Goal: Information Seeking & Learning: Learn about a topic

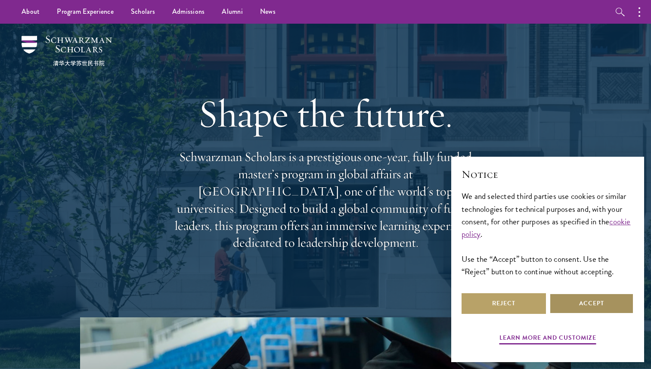
click at [580, 305] on button "Accept" at bounding box center [591, 303] width 84 height 21
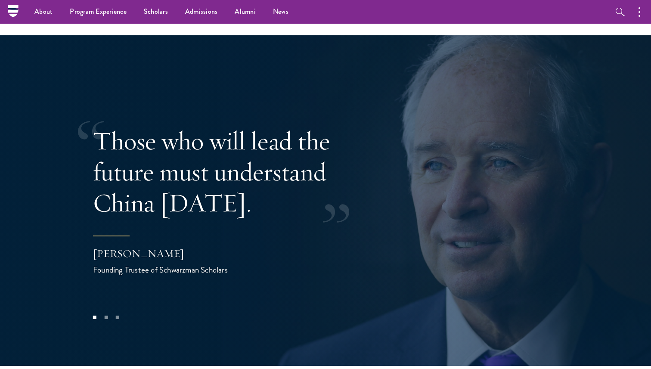
scroll to position [1685, 0]
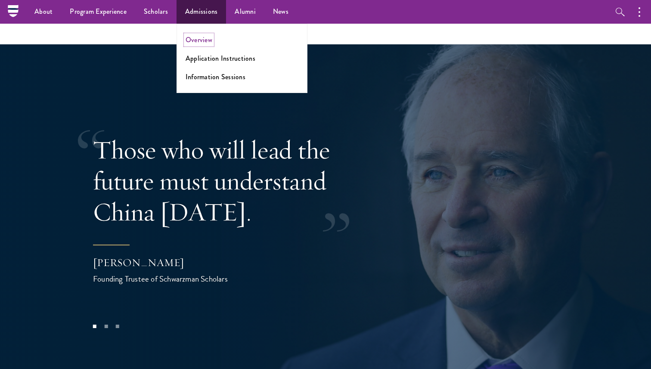
click at [197, 37] on link "Overview" at bounding box center [199, 40] width 27 height 10
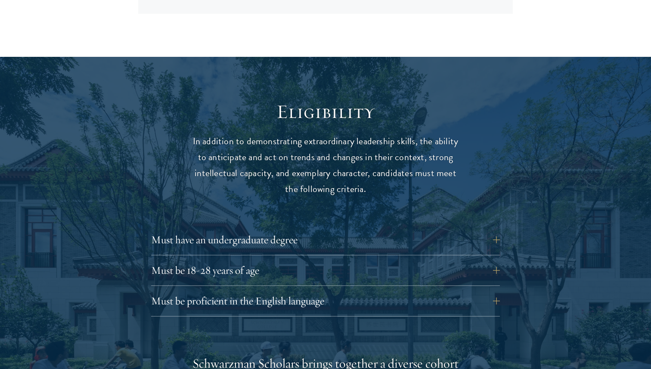
scroll to position [1051, 0]
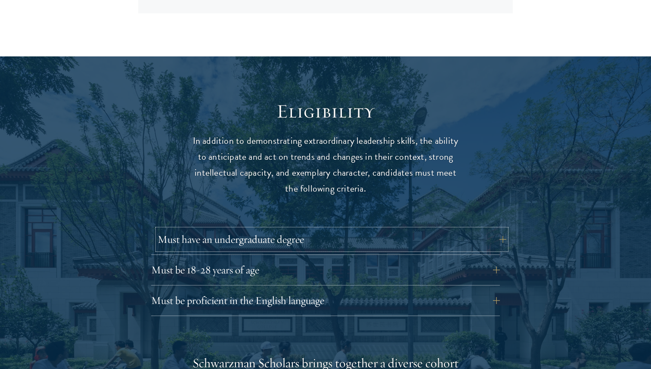
click at [294, 229] on button "Must have an undergraduate degree" at bounding box center [332, 239] width 349 height 21
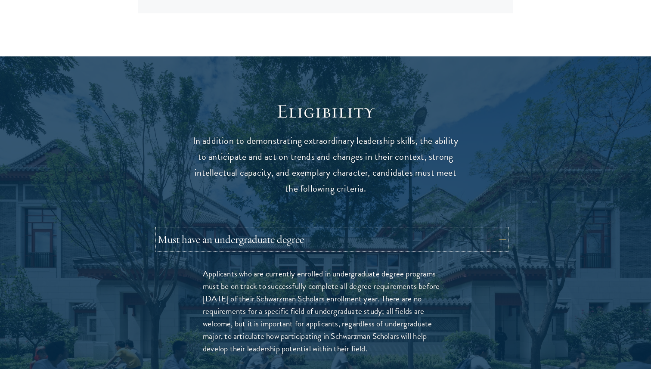
click at [294, 229] on button "Must have an undergraduate degree" at bounding box center [332, 239] width 349 height 21
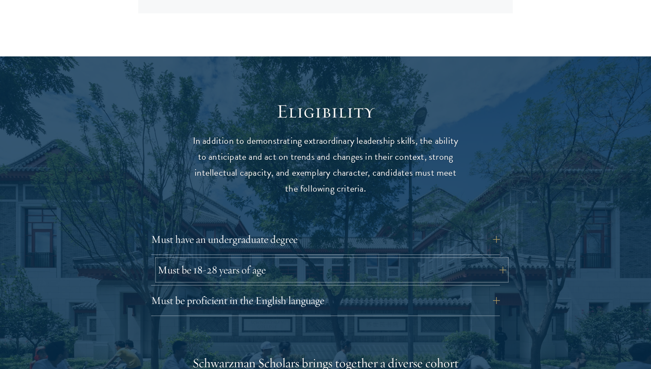
click at [296, 260] on button "Must be 18-28 years of age" at bounding box center [332, 270] width 349 height 21
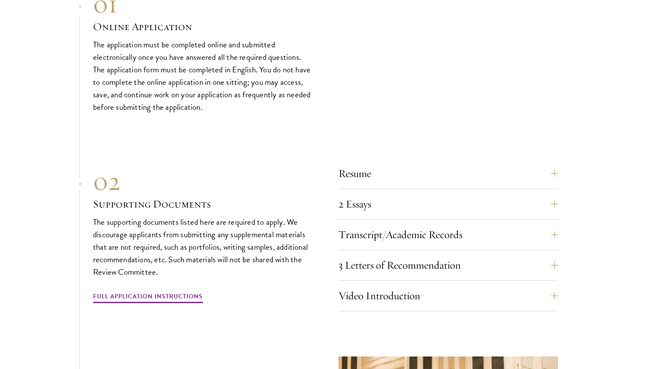
scroll to position [2674, 0]
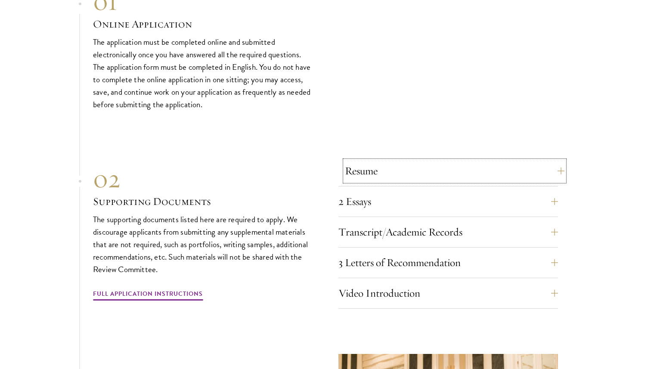
click at [509, 161] on button "Resume" at bounding box center [455, 171] width 220 height 21
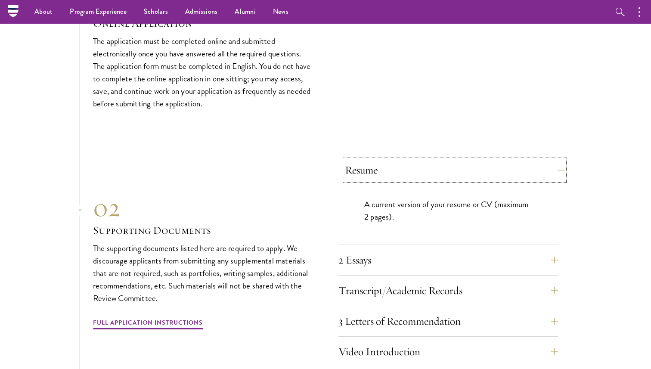
scroll to position [2602, 0]
click at [509, 161] on button "Resume" at bounding box center [455, 171] width 220 height 21
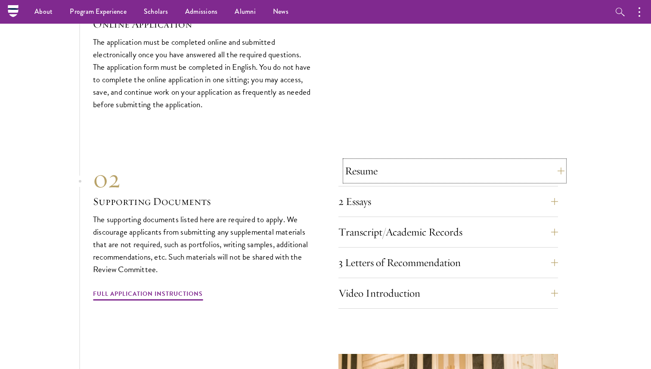
click at [509, 161] on button "Resume" at bounding box center [455, 171] width 220 height 21
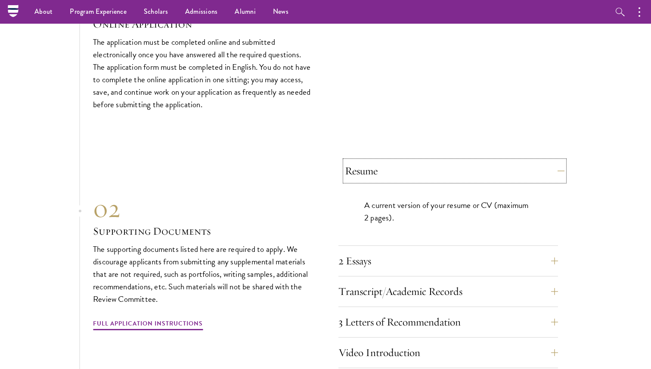
click at [509, 161] on button "Resume" at bounding box center [455, 171] width 220 height 21
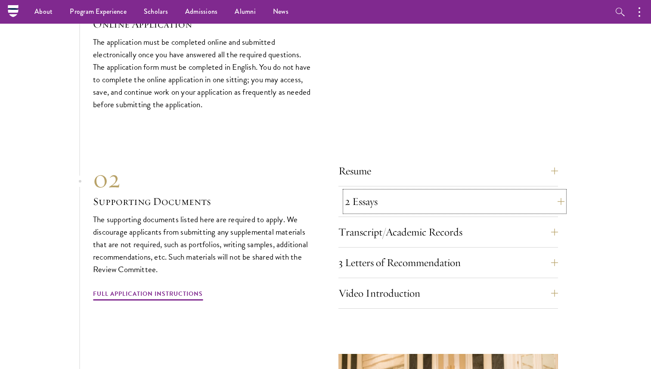
click at [495, 191] on button "2 Essays" at bounding box center [455, 201] width 220 height 21
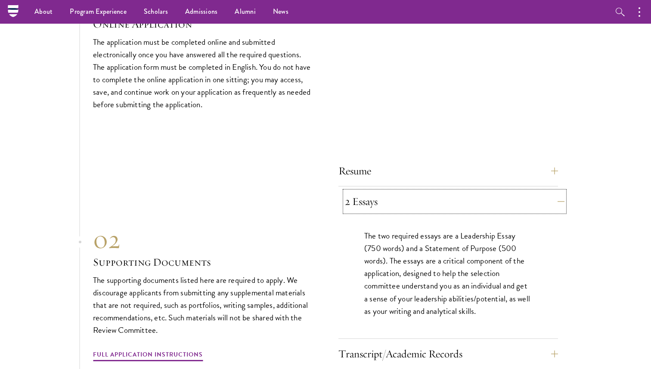
click at [412, 191] on button "2 Essays" at bounding box center [455, 201] width 220 height 21
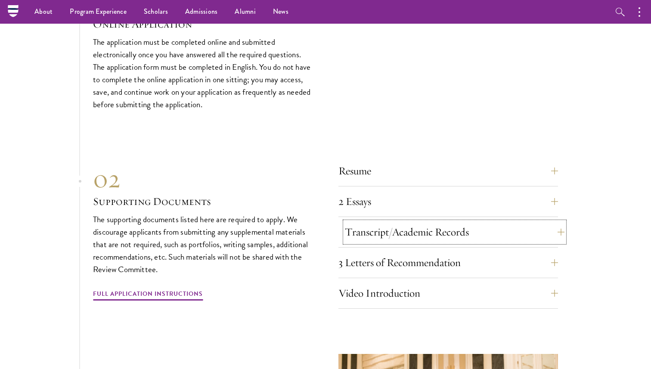
click at [424, 222] on button "Transcript/Academic Records" at bounding box center [455, 232] width 220 height 21
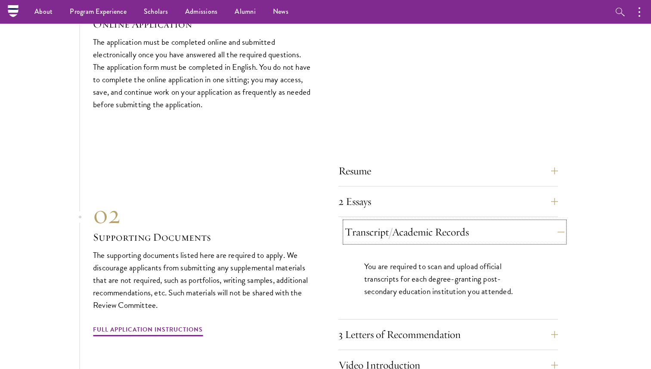
click at [424, 222] on button "Transcript/Academic Records" at bounding box center [455, 232] width 220 height 21
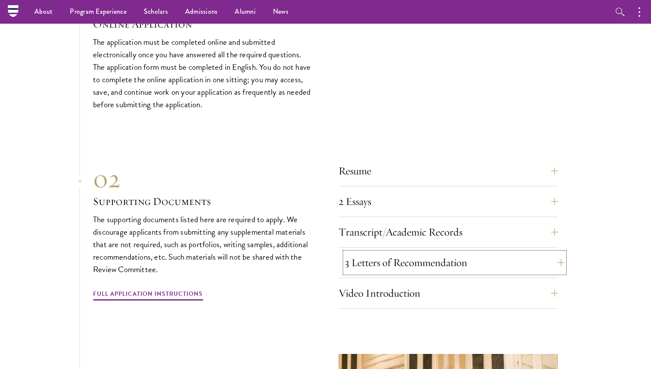
click at [435, 252] on button "3 Letters of Recommendation" at bounding box center [455, 262] width 220 height 21
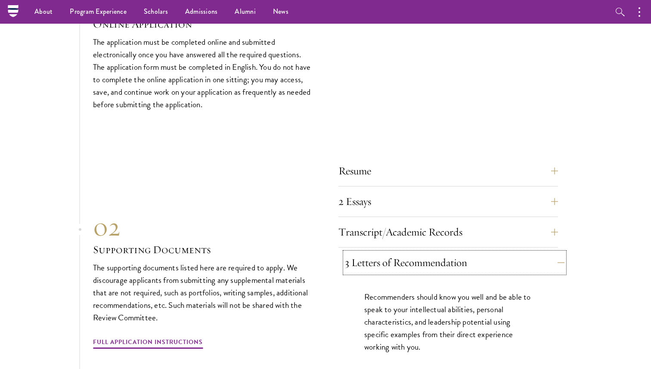
click at [435, 252] on button "3 Letters of Recommendation" at bounding box center [455, 262] width 220 height 21
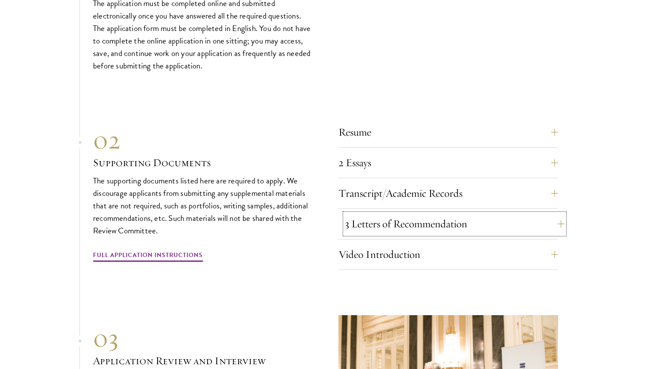
scroll to position [2643, 0]
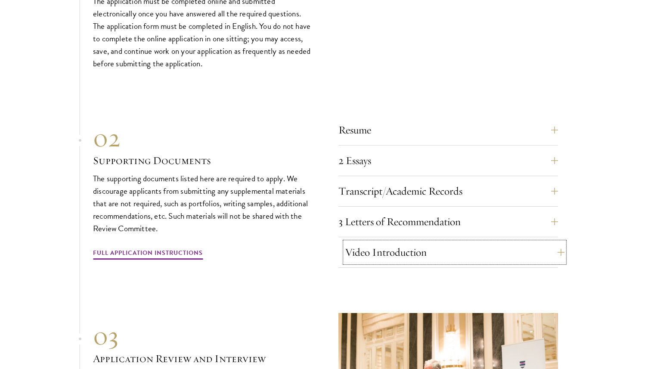
click at [428, 242] on button "Video Introduction" at bounding box center [455, 252] width 220 height 21
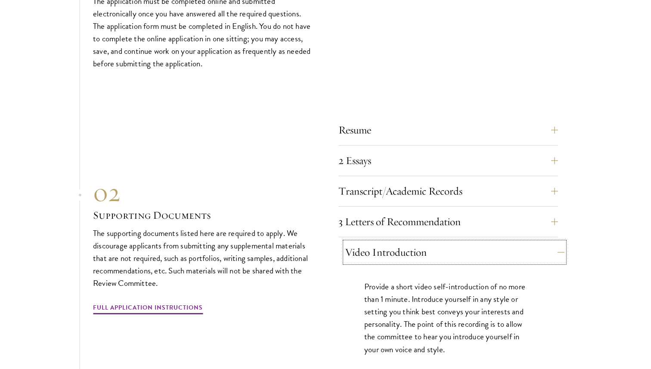
click at [428, 242] on button "Video Introduction" at bounding box center [455, 252] width 220 height 21
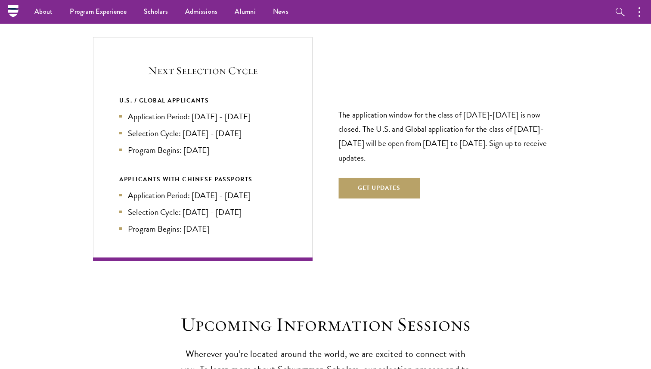
scroll to position [1738, 0]
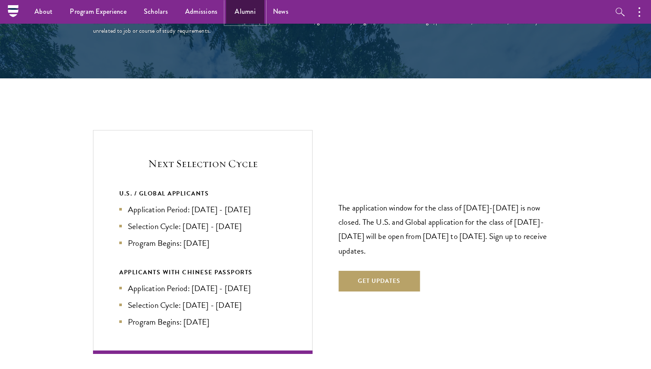
click at [249, 10] on link "Alumni" at bounding box center [245, 12] width 38 height 24
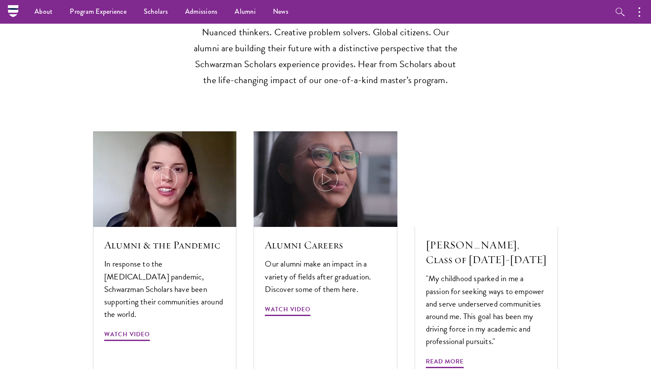
scroll to position [2493, 0]
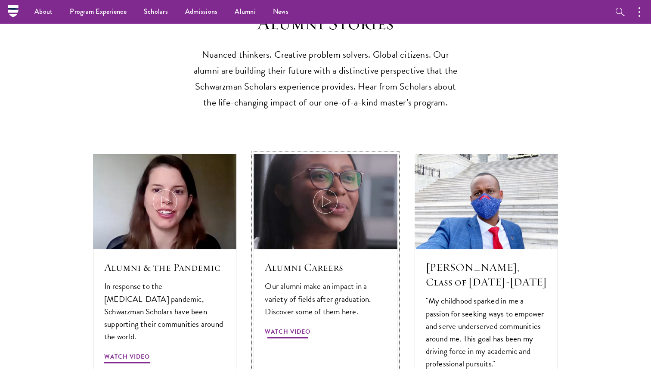
click at [326, 183] on img at bounding box center [325, 202] width 152 height 102
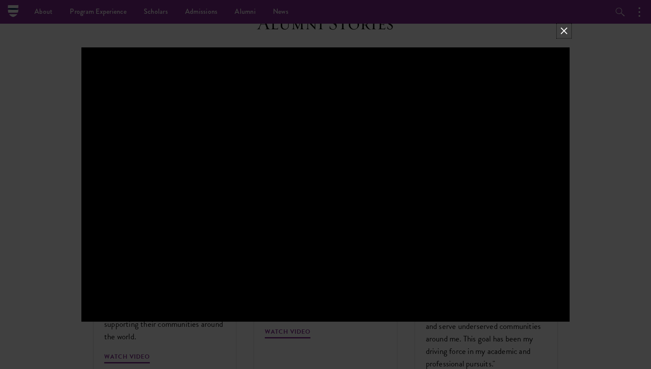
click at [561, 28] on button at bounding box center [564, 30] width 11 height 11
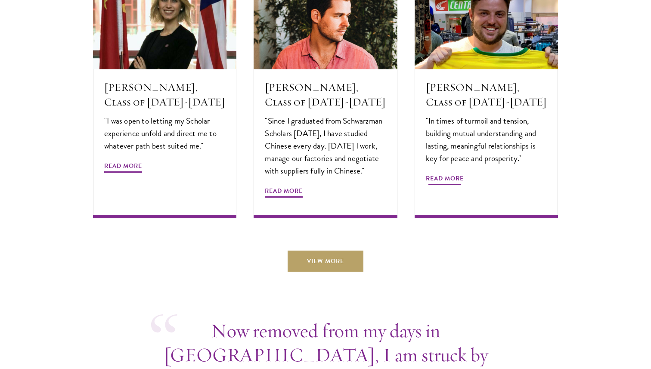
scroll to position [2978, 0]
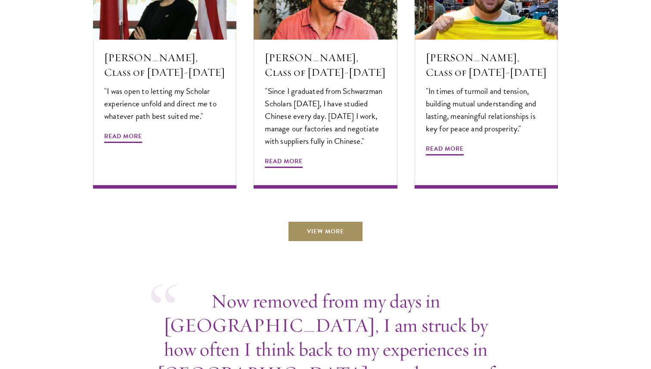
click at [352, 221] on link "View More" at bounding box center [326, 231] width 76 height 21
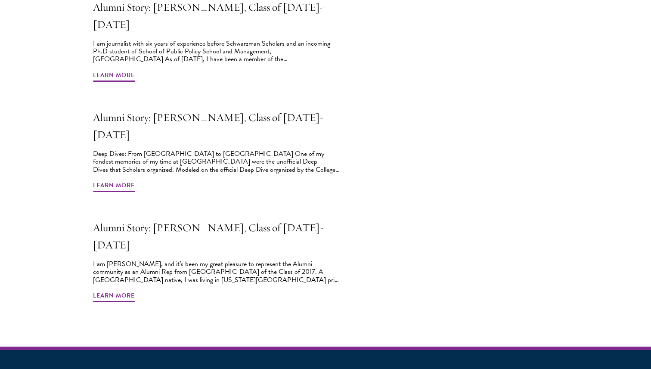
scroll to position [728, 0]
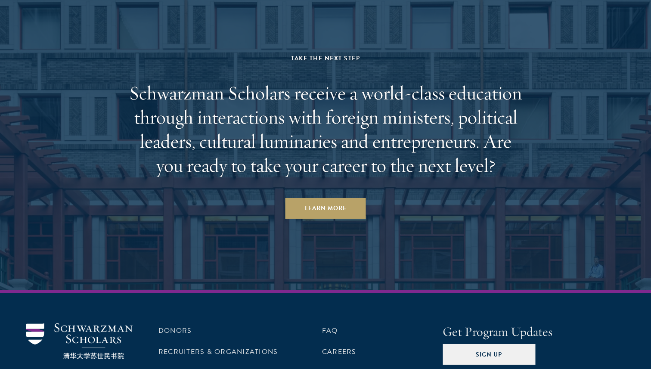
scroll to position [3660, 0]
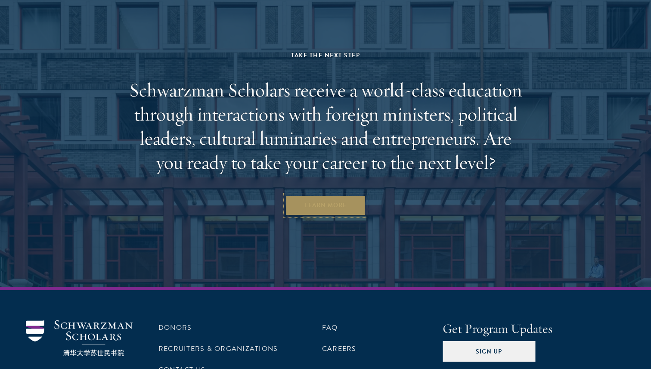
click at [320, 195] on link "Learn More" at bounding box center [326, 205] width 81 height 21
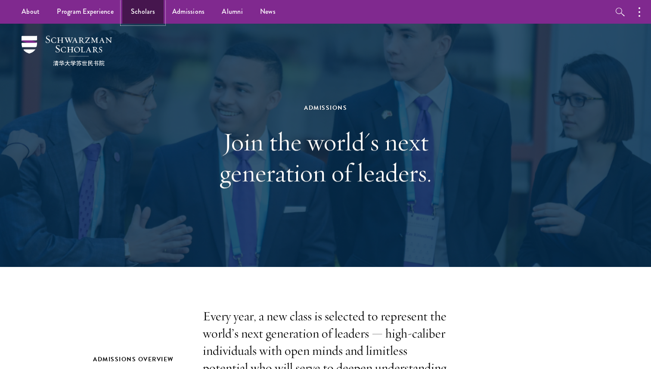
click at [145, 10] on link "Scholars" at bounding box center [142, 12] width 41 height 24
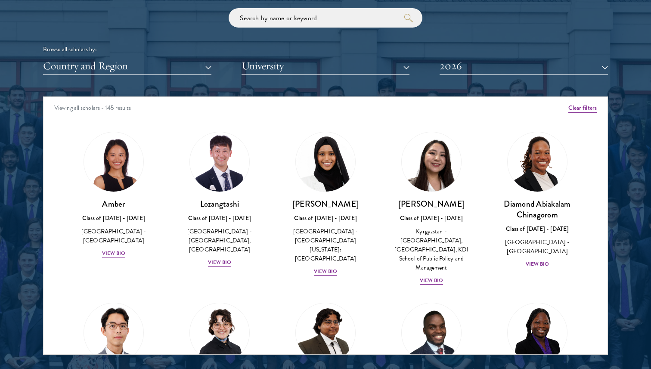
scroll to position [1048, 0]
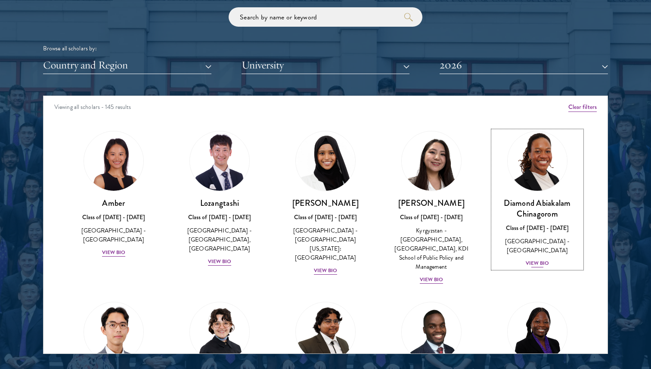
click at [535, 259] on div "View Bio" at bounding box center [538, 263] width 24 height 8
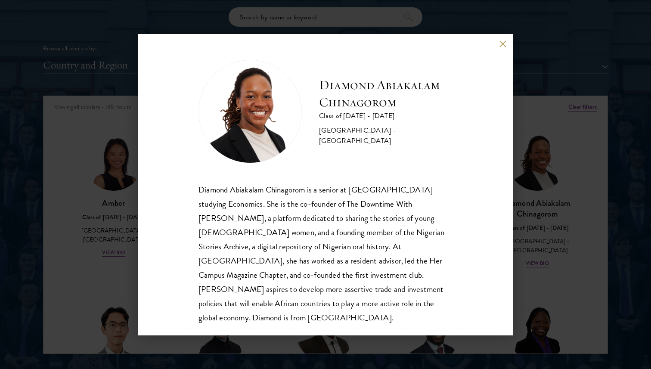
click at [500, 46] on button at bounding box center [502, 43] width 7 height 7
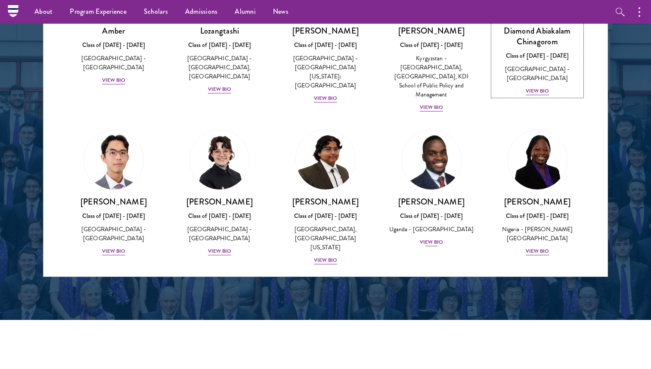
scroll to position [92, 0]
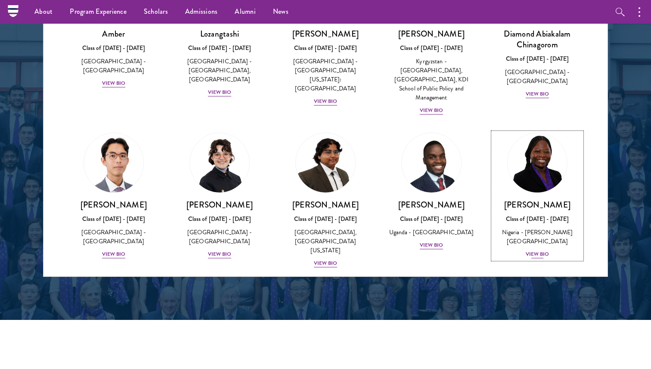
click at [538, 250] on div "View Bio" at bounding box center [538, 254] width 24 height 8
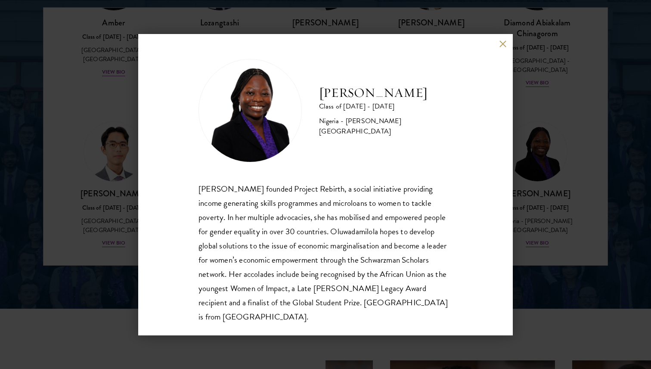
scroll to position [1140, 0]
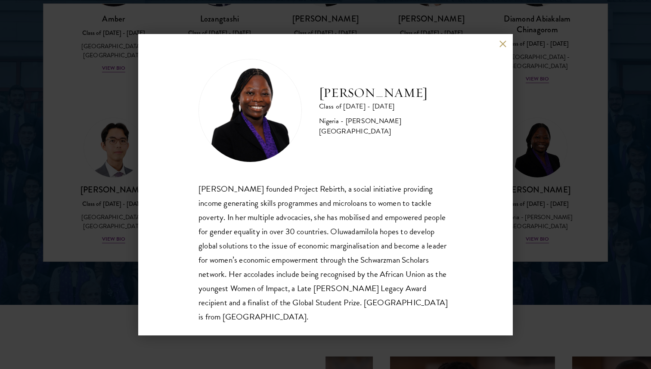
click at [503, 46] on button at bounding box center [502, 43] width 7 height 7
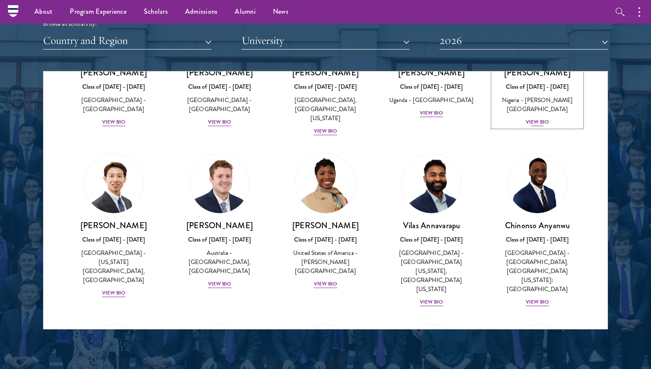
scroll to position [278, 0]
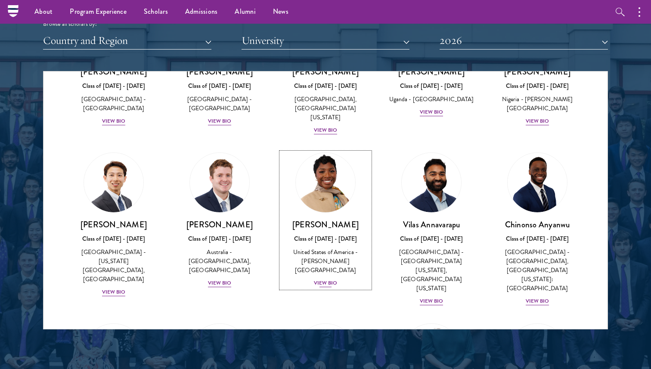
click at [330, 279] on div "View Bio" at bounding box center [326, 283] width 24 height 8
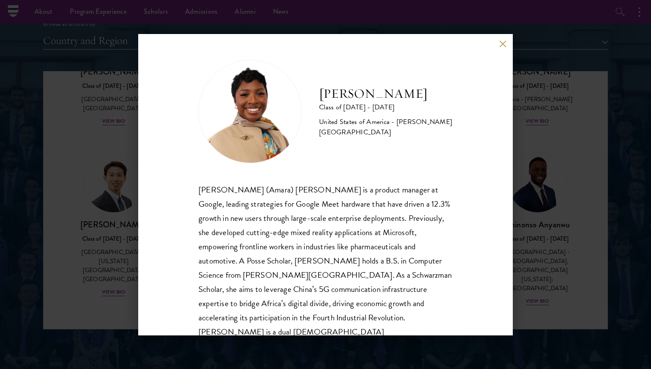
click at [501, 43] on button at bounding box center [502, 43] width 7 height 7
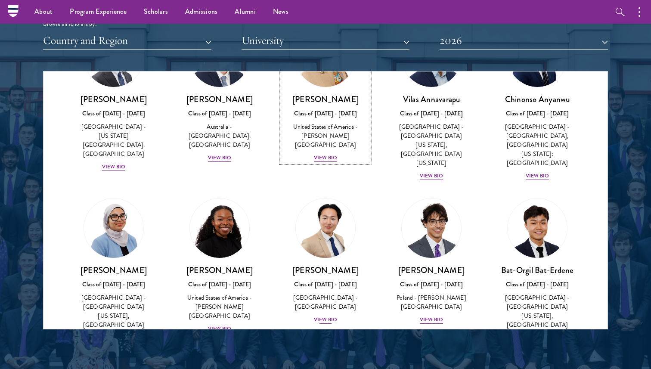
scroll to position [434, 0]
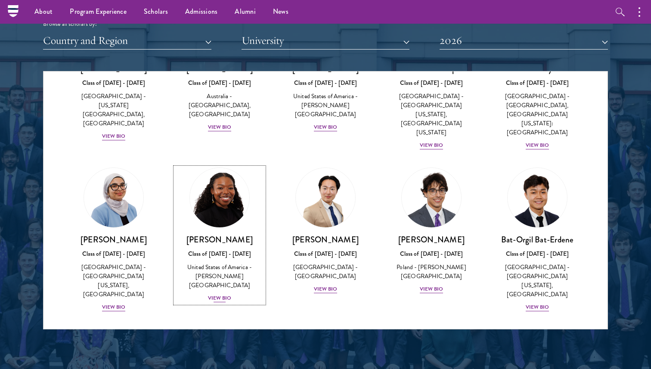
click at [219, 294] on div "View Bio" at bounding box center [220, 298] width 24 height 8
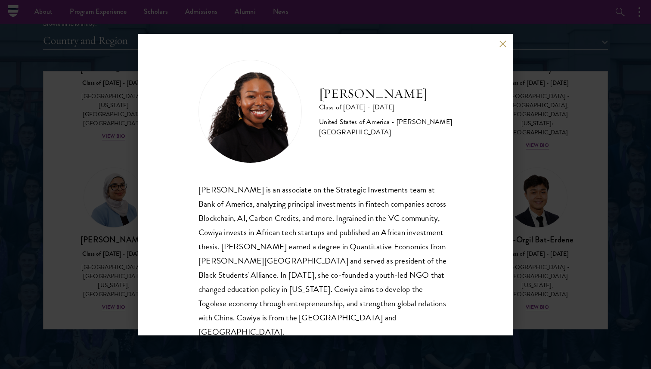
click at [501, 47] on button at bounding box center [502, 43] width 7 height 7
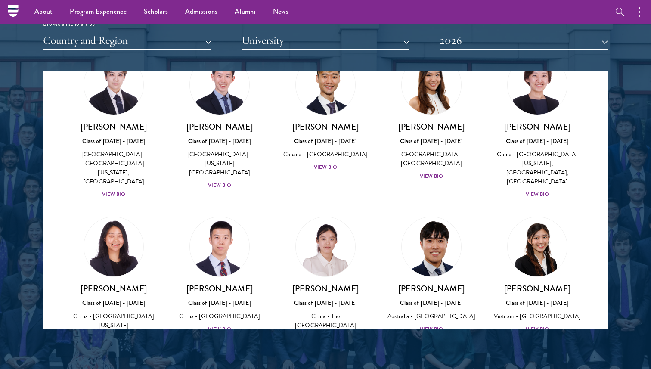
scroll to position [2344, 0]
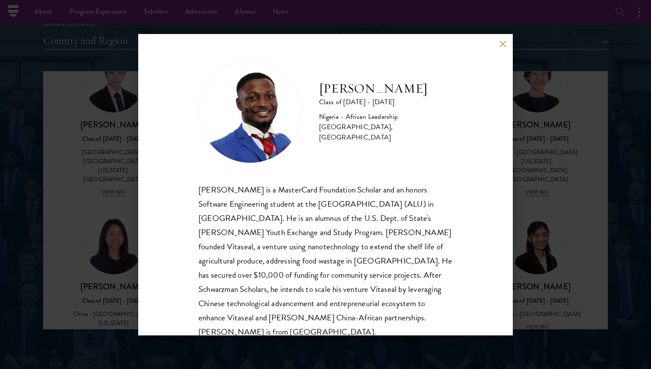
click at [503, 43] on button at bounding box center [502, 43] width 7 height 7
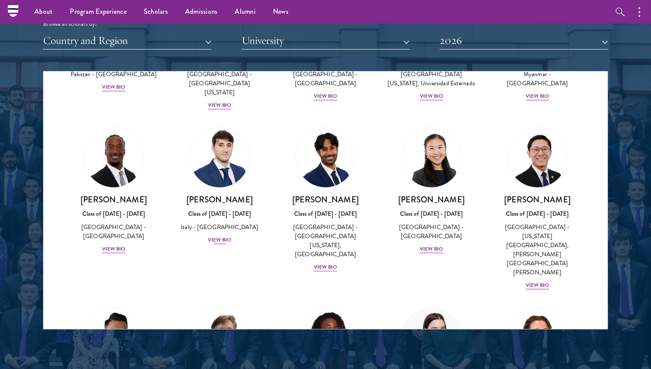
scroll to position [3071, 0]
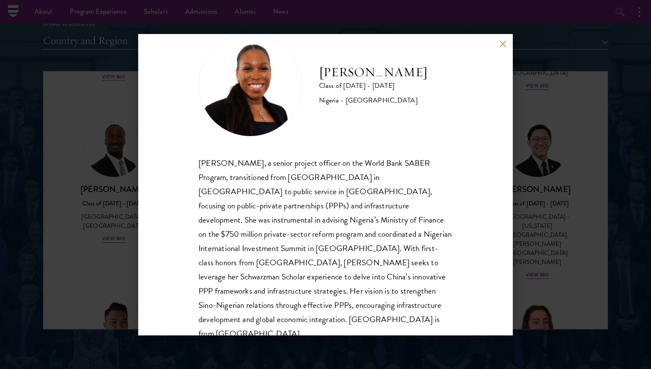
scroll to position [29, 0]
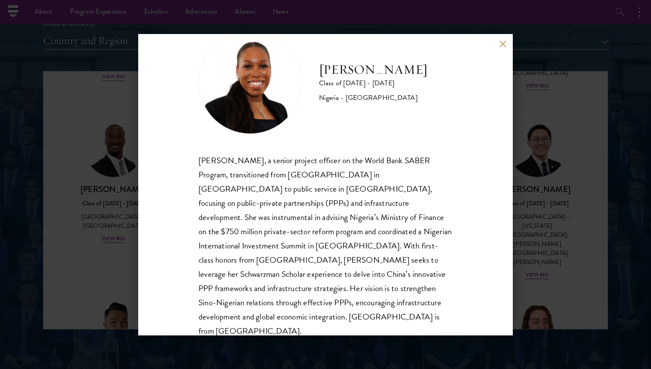
click at [502, 43] on button at bounding box center [502, 43] width 7 height 7
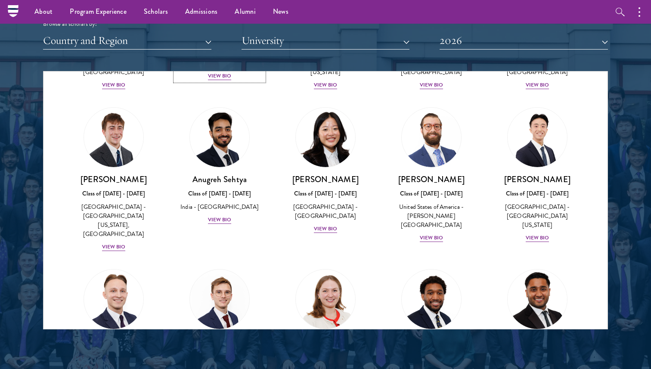
scroll to position [3551, 0]
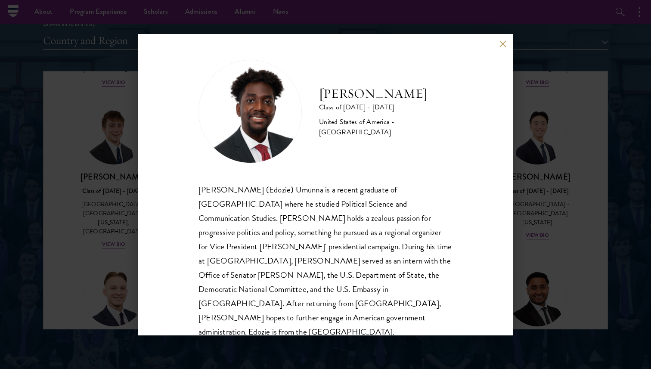
click at [502, 43] on button at bounding box center [502, 43] width 7 height 7
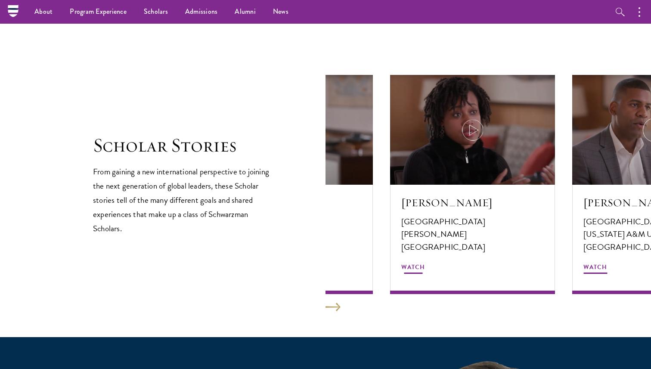
scroll to position [1416, 0]
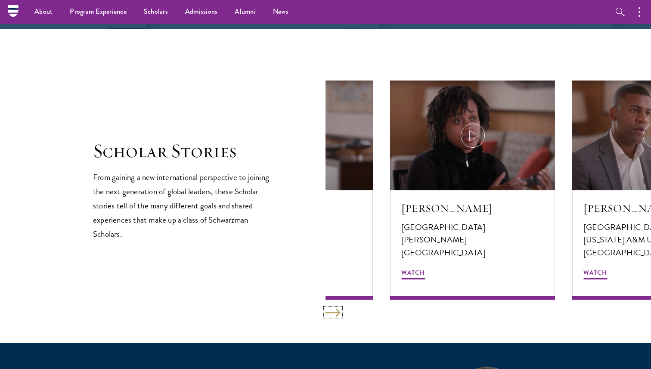
click at [333, 314] on button at bounding box center [333, 312] width 15 height 9
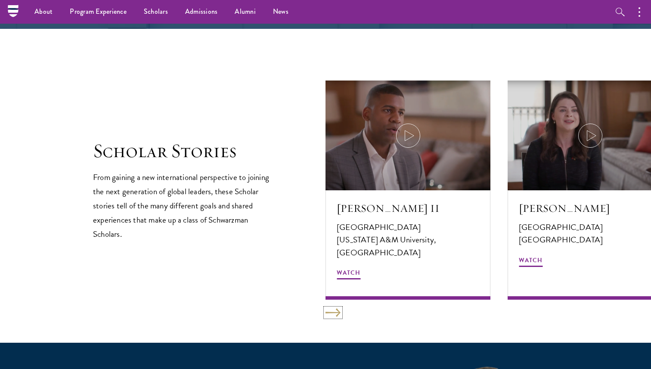
click at [333, 314] on button at bounding box center [333, 312] width 15 height 9
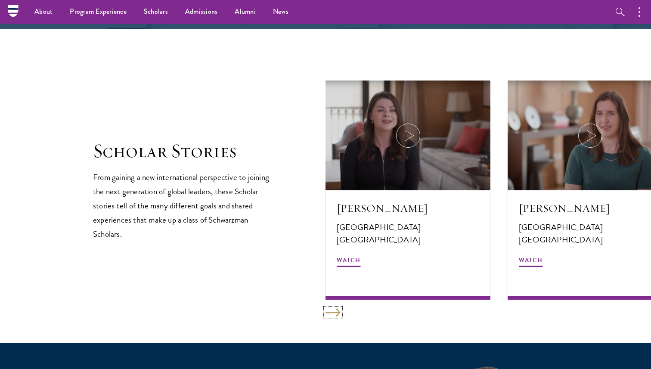
click at [333, 314] on button at bounding box center [333, 312] width 15 height 9
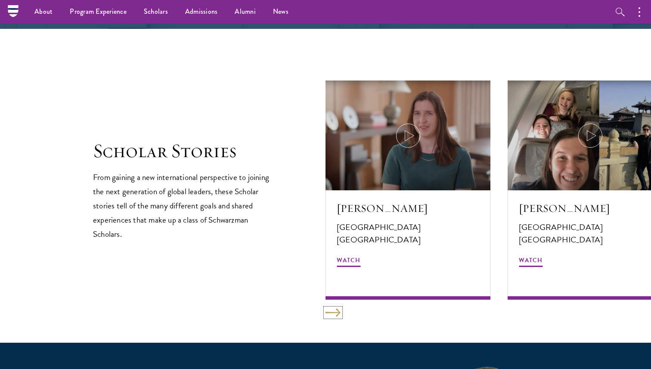
click at [333, 314] on button at bounding box center [333, 312] width 15 height 9
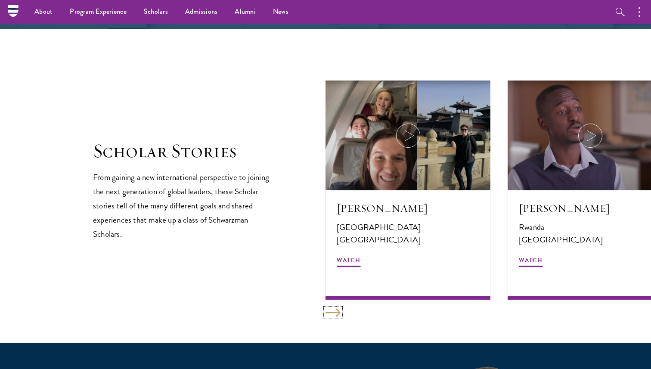
click at [333, 314] on button at bounding box center [333, 312] width 15 height 9
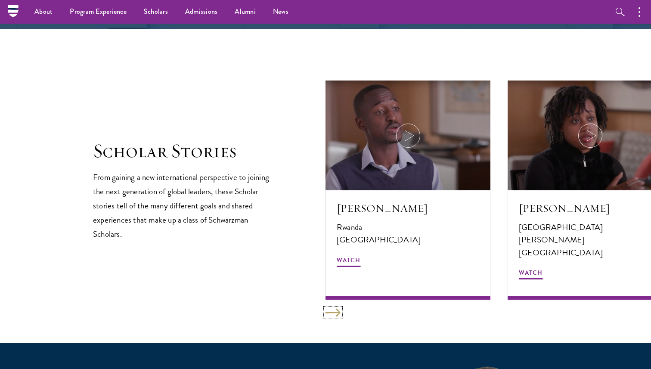
click at [333, 314] on button at bounding box center [333, 312] width 15 height 9
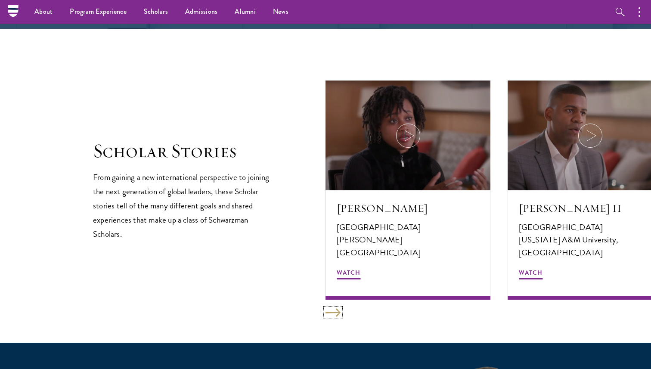
click at [333, 314] on button at bounding box center [333, 312] width 15 height 9
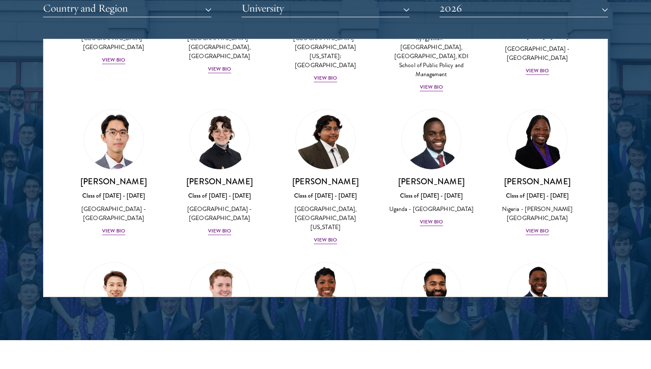
scroll to position [0, 0]
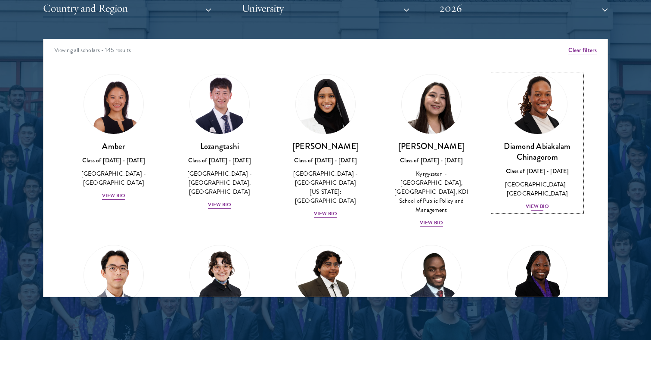
click at [557, 157] on h3 "Diamond Abiakalam Chinagorom" at bounding box center [537, 152] width 89 height 22
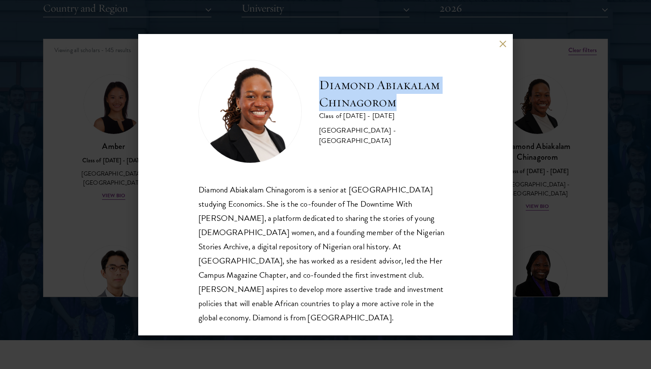
drag, startPoint x: 398, startPoint y: 105, endPoint x: 320, endPoint y: 81, distance: 81.5
click at [320, 82] on h2 "Diamond Abiakalam Chinagorom" at bounding box center [385, 94] width 133 height 34
copy h2 "Diamond Abiakalam Chinagorom"
click at [500, 45] on button at bounding box center [502, 43] width 7 height 7
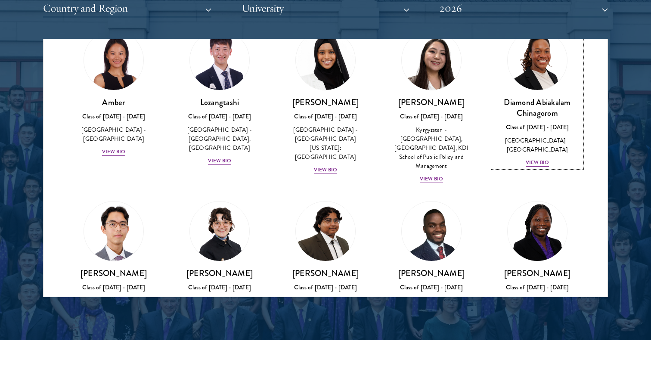
scroll to position [99, 0]
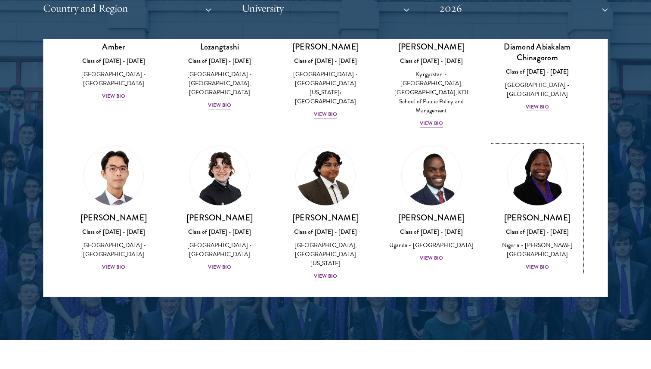
click at [536, 263] on div "View Bio" at bounding box center [538, 267] width 24 height 8
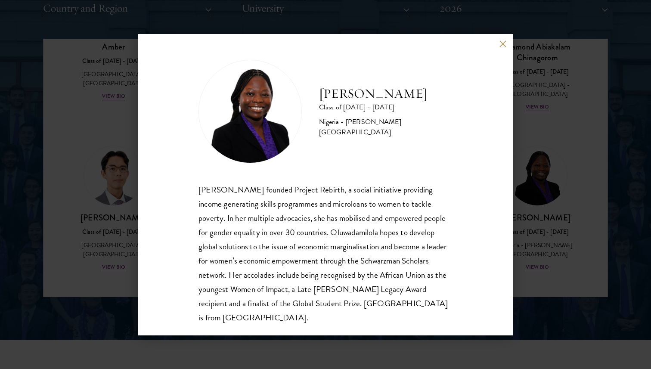
drag, startPoint x: 375, startPoint y: 107, endPoint x: 311, endPoint y: 81, distance: 68.6
click at [311, 81] on div "[PERSON_NAME] Class of [DATE] - [DATE] [GEOGRAPHIC_DATA] - [PERSON_NAME][GEOGRA…" at bounding box center [326, 111] width 254 height 103
copy h2 "[PERSON_NAME]"
click at [503, 46] on button at bounding box center [502, 43] width 7 height 7
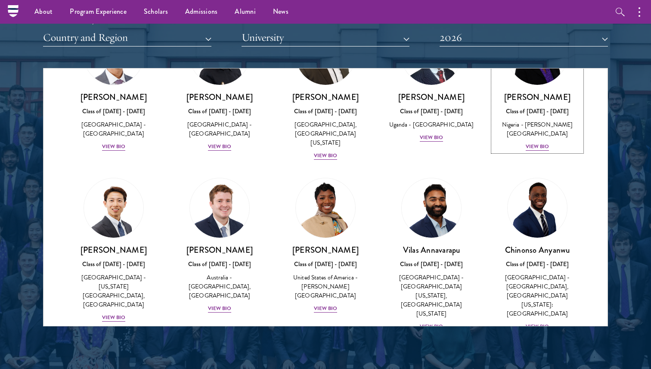
scroll to position [251, 0]
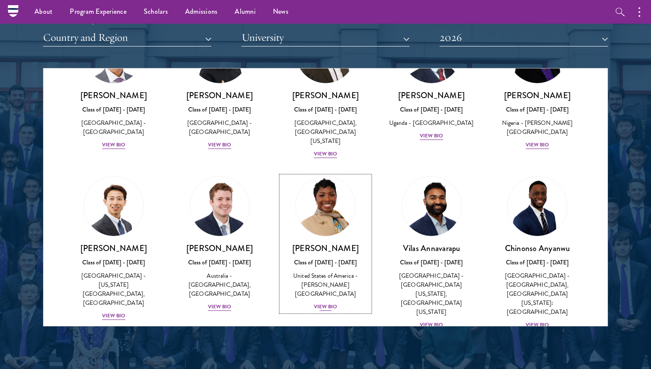
click at [326, 303] on div "View Bio" at bounding box center [326, 307] width 24 height 8
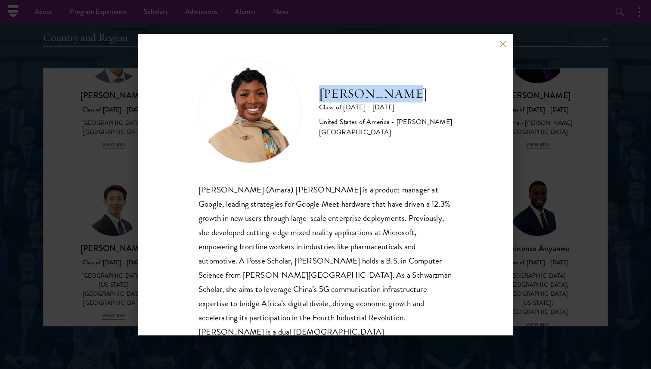
drag, startPoint x: 404, startPoint y: 99, endPoint x: 317, endPoint y: 94, distance: 87.5
click at [317, 94] on div "[PERSON_NAME] Class of [DATE] - [DATE] [GEOGRAPHIC_DATA] - [PERSON_NAME][GEOGRA…" at bounding box center [326, 111] width 254 height 103
copy h2 "[PERSON_NAME]"
click at [503, 45] on button at bounding box center [502, 43] width 7 height 7
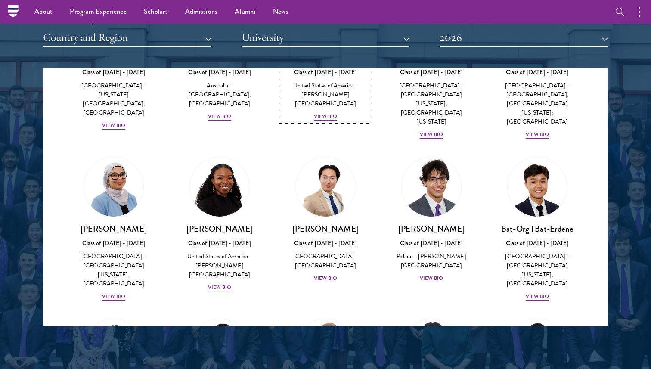
scroll to position [462, 0]
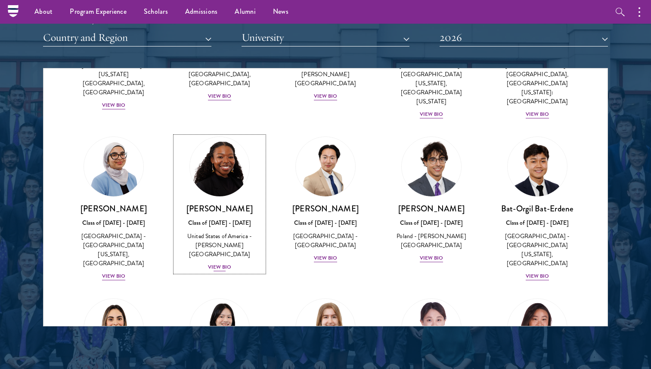
click at [223, 263] on div "View Bio" at bounding box center [220, 267] width 24 height 8
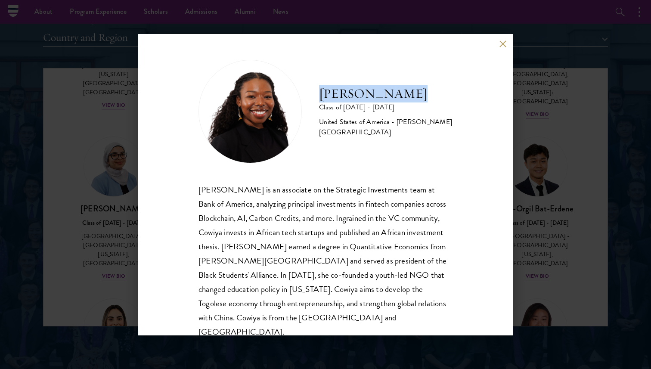
drag, startPoint x: 417, startPoint y: 102, endPoint x: 322, endPoint y: 97, distance: 95.8
click at [322, 97] on h2 "[PERSON_NAME]" at bounding box center [385, 93] width 133 height 17
copy h2 "[PERSON_NAME]"
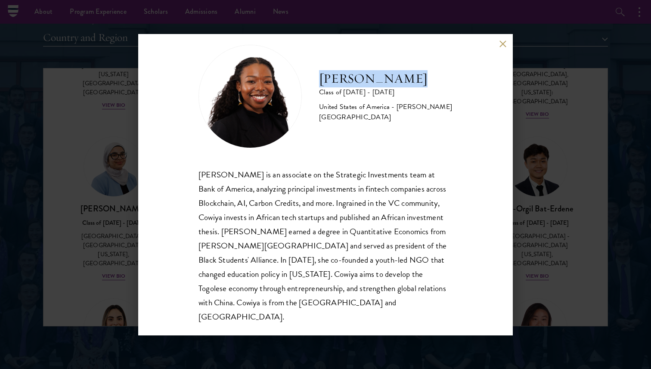
click at [498, 43] on div "[PERSON_NAME] Class of [DATE] - [DATE] [GEOGRAPHIC_DATA] - [PERSON_NAME][GEOGRA…" at bounding box center [325, 184] width 375 height 301
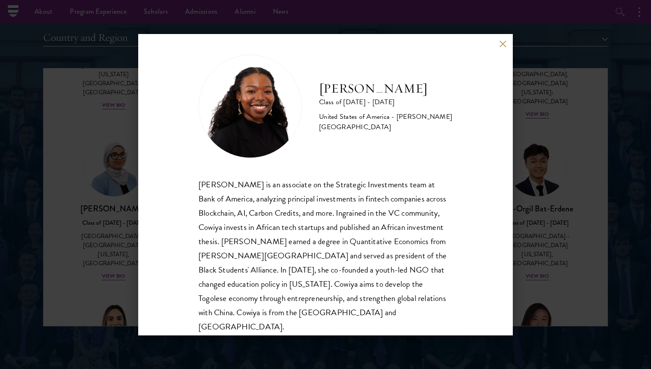
scroll to position [4, 0]
click at [500, 43] on button at bounding box center [502, 43] width 7 height 7
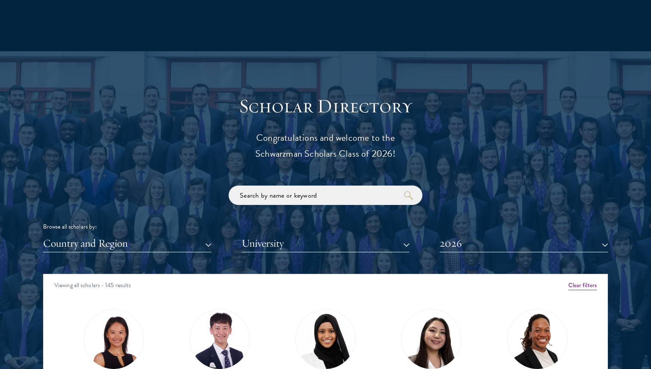
scroll to position [875, 0]
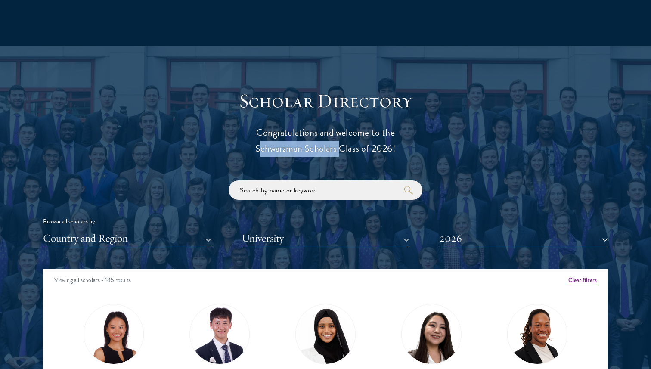
drag, startPoint x: 338, startPoint y: 151, endPoint x: 257, endPoint y: 149, distance: 81.0
click at [257, 149] on p "Congratulations and welcome to the Schwarzman Scholars Class of 2026!" at bounding box center [325, 141] width 267 height 32
copy p "Schwarzman Scholars"
click at [584, 241] on button "2026" at bounding box center [524, 239] width 168 height 18
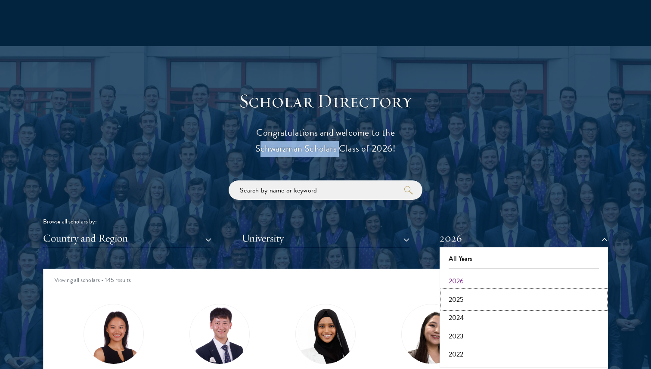
click at [466, 300] on button "2025" at bounding box center [523, 300] width 163 height 18
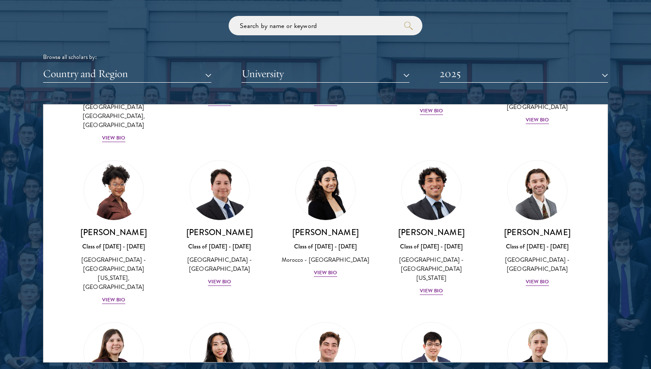
scroll to position [316, 0]
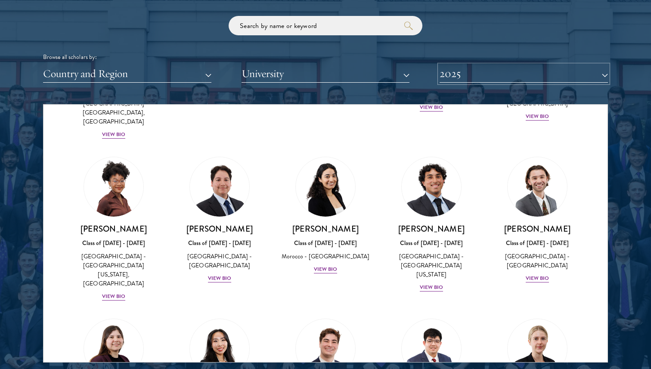
click at [453, 67] on button "2025" at bounding box center [524, 74] width 168 height 18
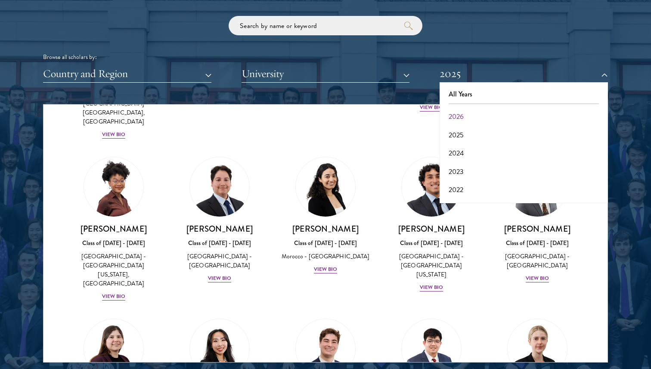
click at [459, 117] on button "2026" at bounding box center [523, 117] width 163 height 18
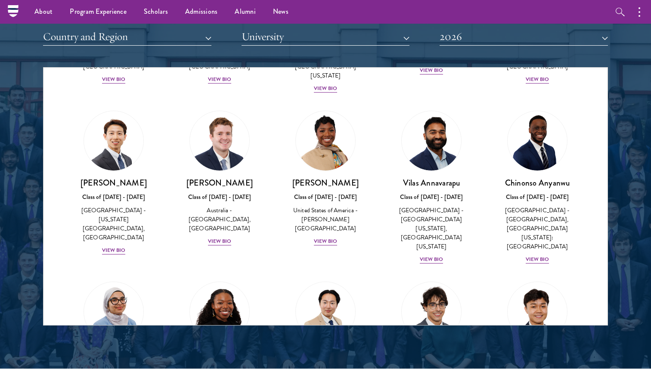
scroll to position [1070, 0]
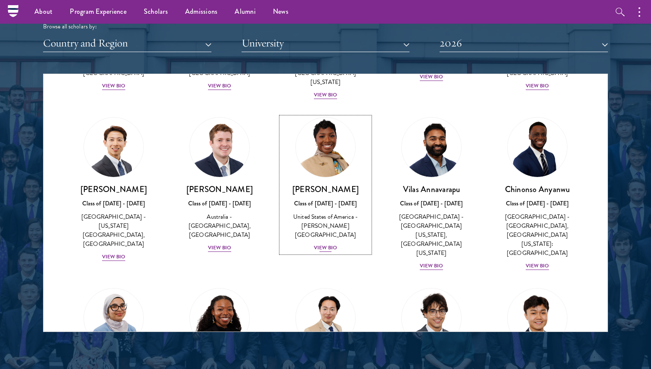
click at [323, 244] on div "View Bio" at bounding box center [326, 248] width 24 height 8
